Goal: Task Accomplishment & Management: Use online tool/utility

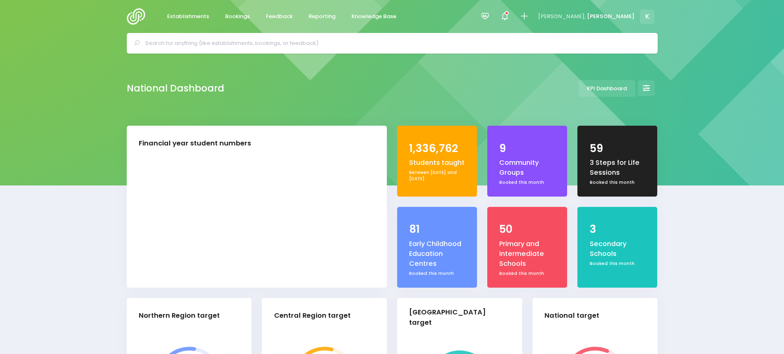
select select "5"
click at [258, 49] on input "text" at bounding box center [395, 43] width 501 height 12
type input "0"
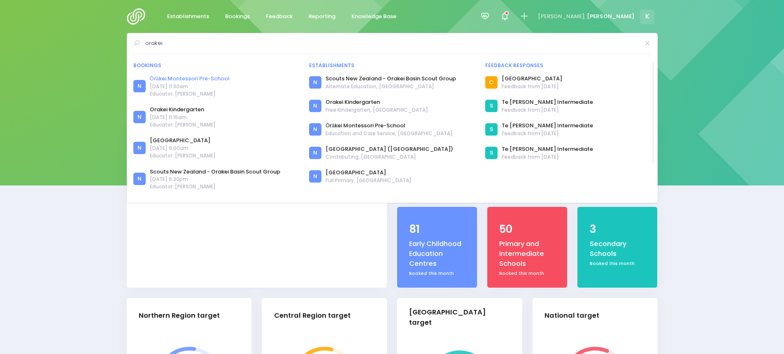
type input "orakei"
click at [203, 78] on link "Ōrākei Montessori Pre-School" at bounding box center [190, 79] width 80 height 8
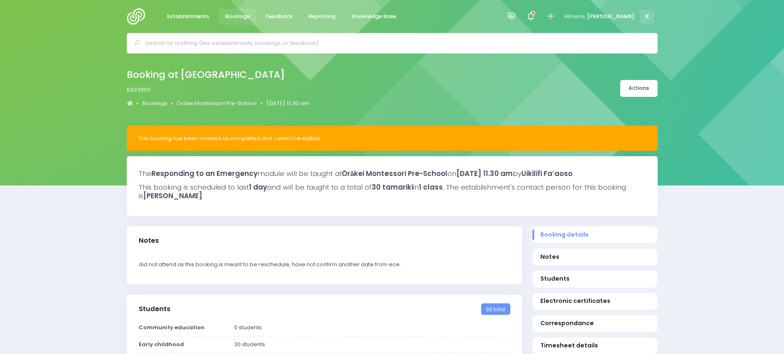
select select "5"
click at [657, 85] on link "Actions" at bounding box center [638, 88] width 37 height 17
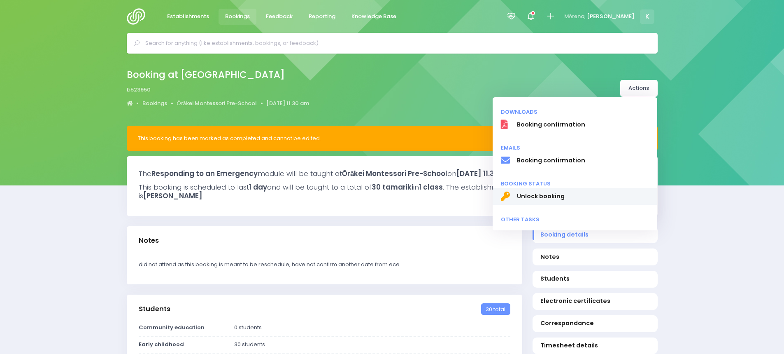
click at [550, 198] on span "Unlock booking" at bounding box center [583, 196] width 133 height 9
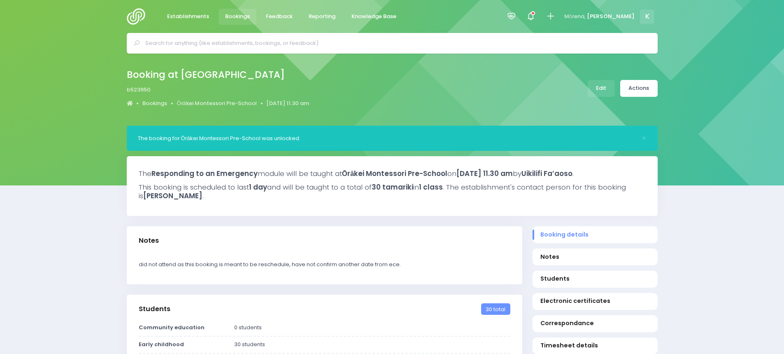
select select "5"
